Goal: Navigation & Orientation: Understand site structure

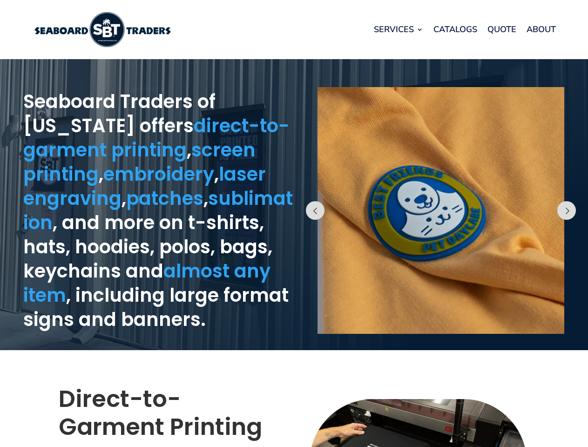
click at [294, 223] on div "Prev" at bounding box center [441, 205] width 294 height 282
click at [398, 29] on link "Services" at bounding box center [398, 29] width 49 height 35
click at [315, 210] on button "Prev" at bounding box center [315, 210] width 19 height 19
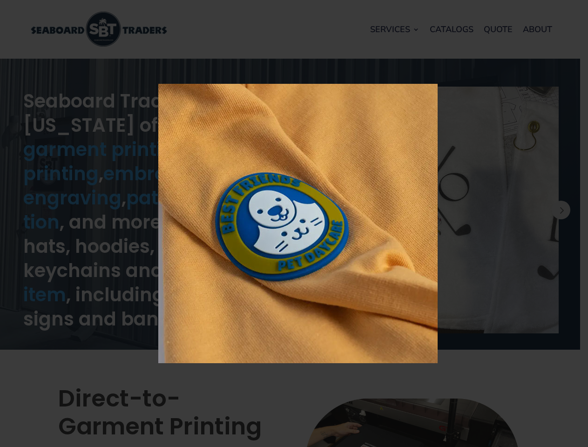
click at [438, 210] on img at bounding box center [297, 223] width 279 height 279
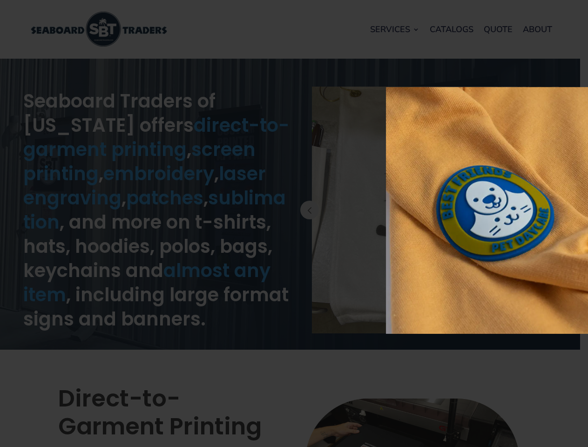
click at [580, 210] on div "× Loading..." at bounding box center [294, 223] width 588 height 447
click at [567, 210] on button "Prev" at bounding box center [561, 210] width 19 height 19
